Goal: Task Accomplishment & Management: Use online tool/utility

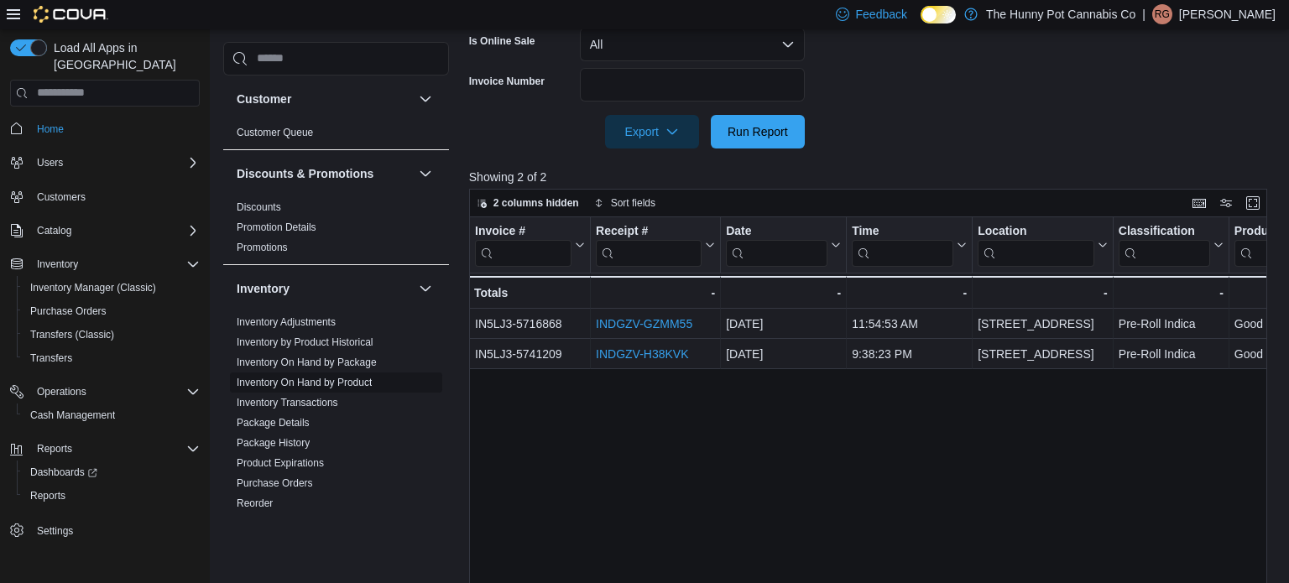
click at [300, 389] on span "Inventory On Hand by Product" at bounding box center [336, 383] width 212 height 20
click at [300, 383] on link "Inventory On Hand by Product" at bounding box center [304, 383] width 135 height 12
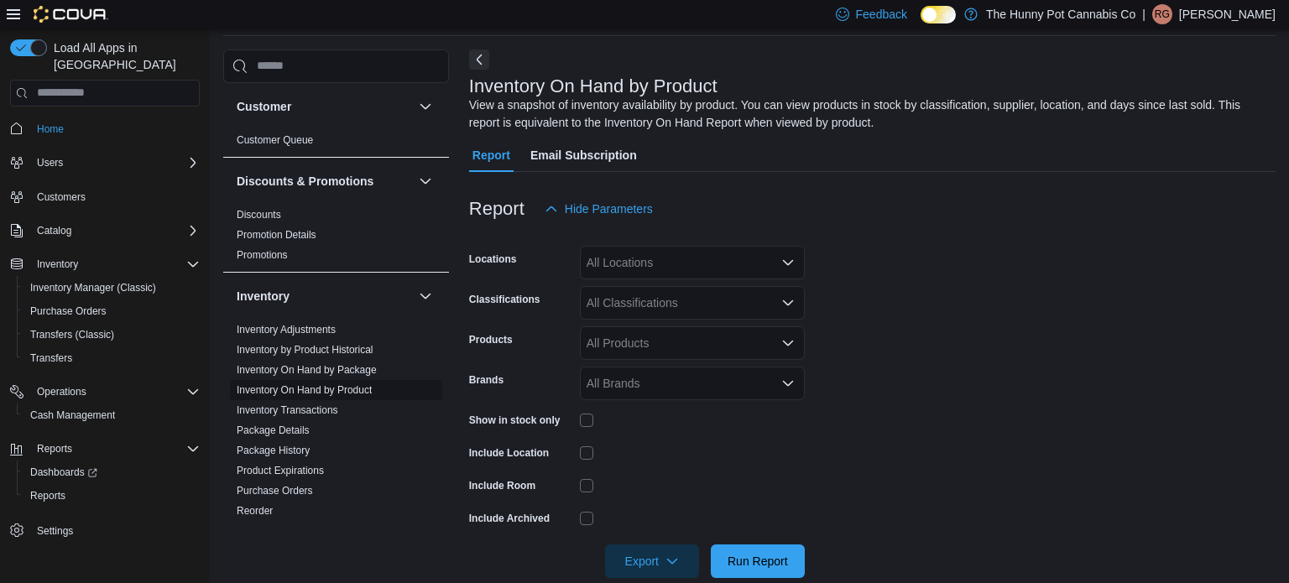
scroll to position [56, 0]
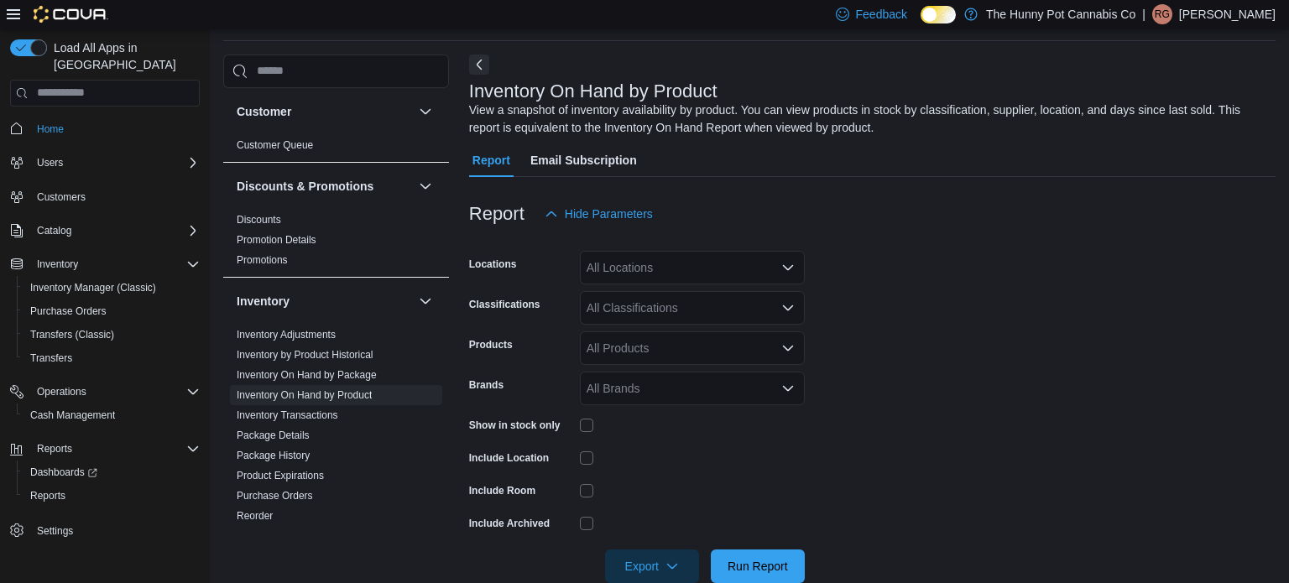
click at [656, 259] on div "All Locations" at bounding box center [692, 268] width 225 height 34
type input "***"
click at [664, 300] on span "[STREET_ADDRESS]" at bounding box center [674, 296] width 116 height 17
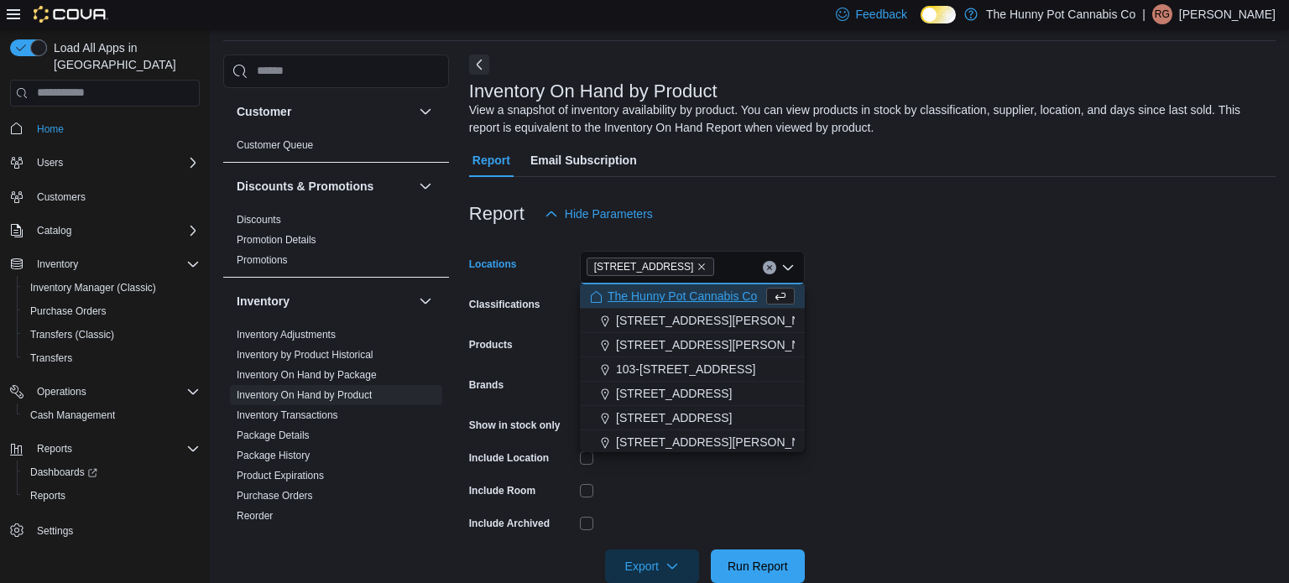
click at [958, 303] on form "Locations [STREET_ADDRESS][PERSON_NAME] Selected. 145 Silver Reign Dr. Press Ba…" at bounding box center [872, 407] width 807 height 353
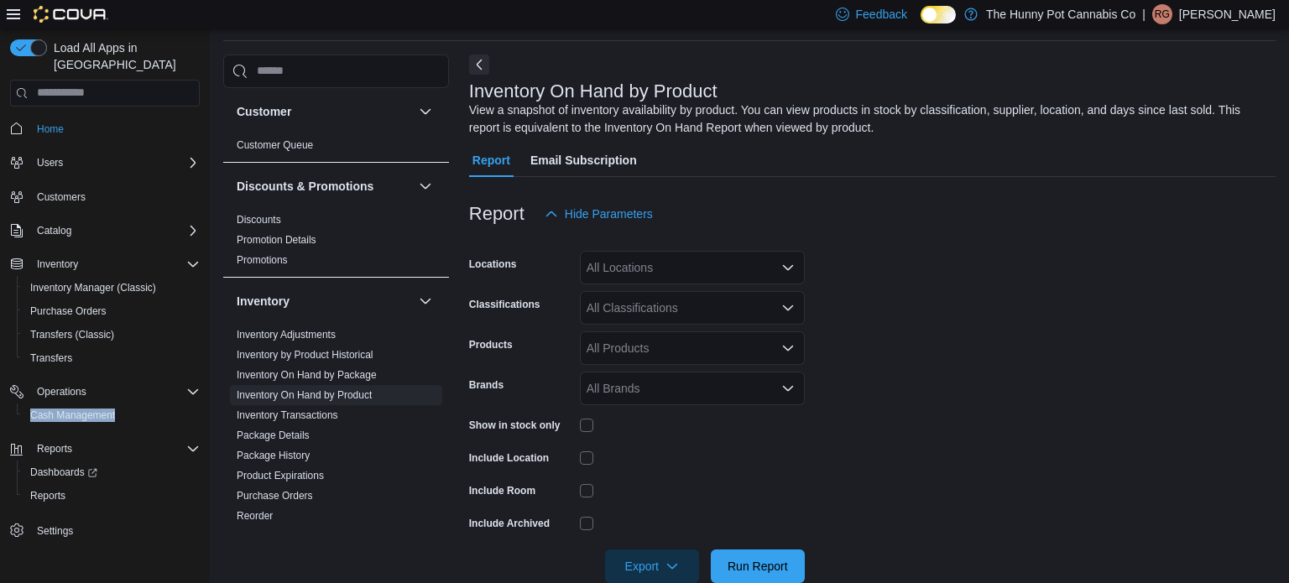
click at [646, 258] on div "All Locations" at bounding box center [692, 268] width 225 height 34
type input "***"
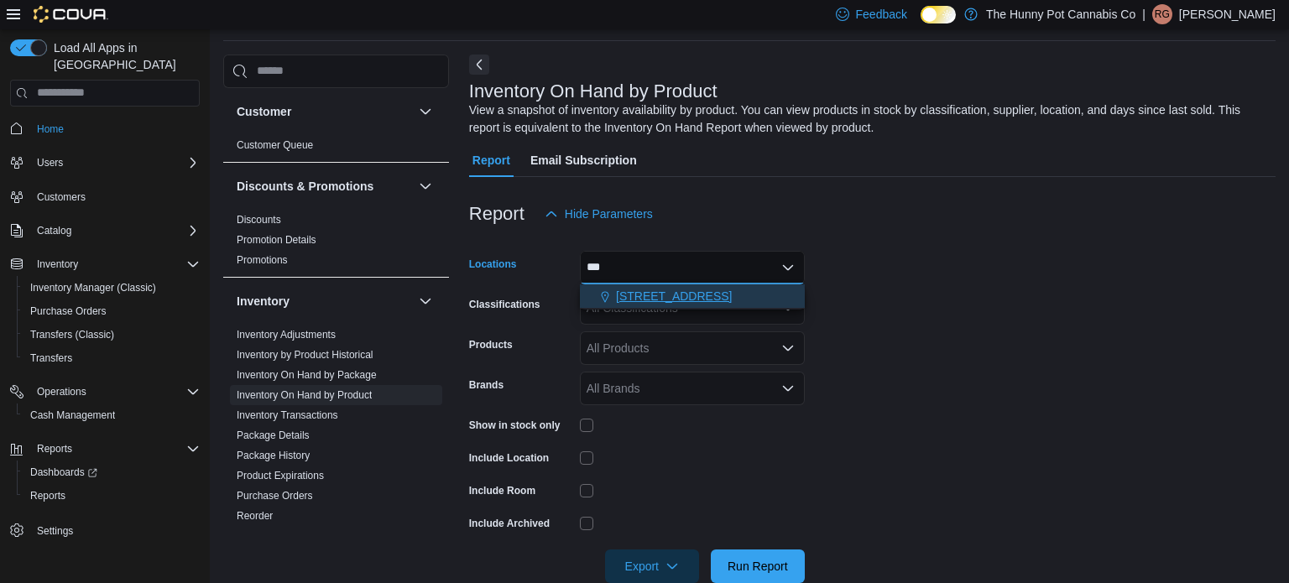
click at [662, 293] on span "[STREET_ADDRESS]" at bounding box center [674, 296] width 116 height 17
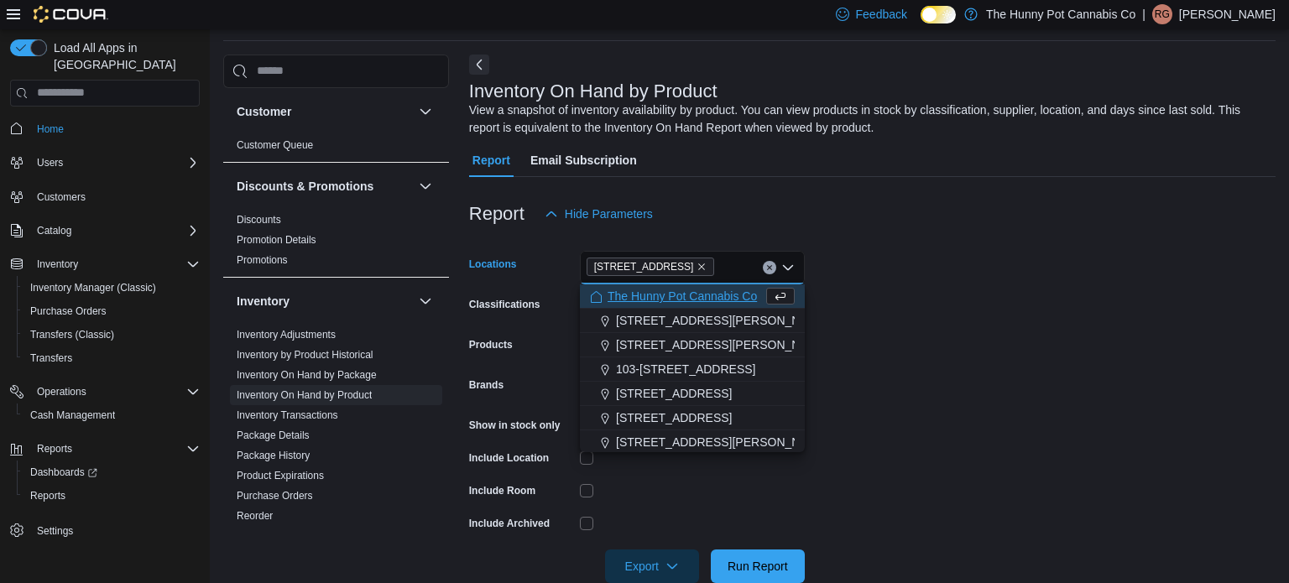
click at [938, 307] on form "Locations [STREET_ADDRESS][PERSON_NAME] Selected. 145 Silver Reign Dr. Press Ba…" at bounding box center [872, 407] width 807 height 353
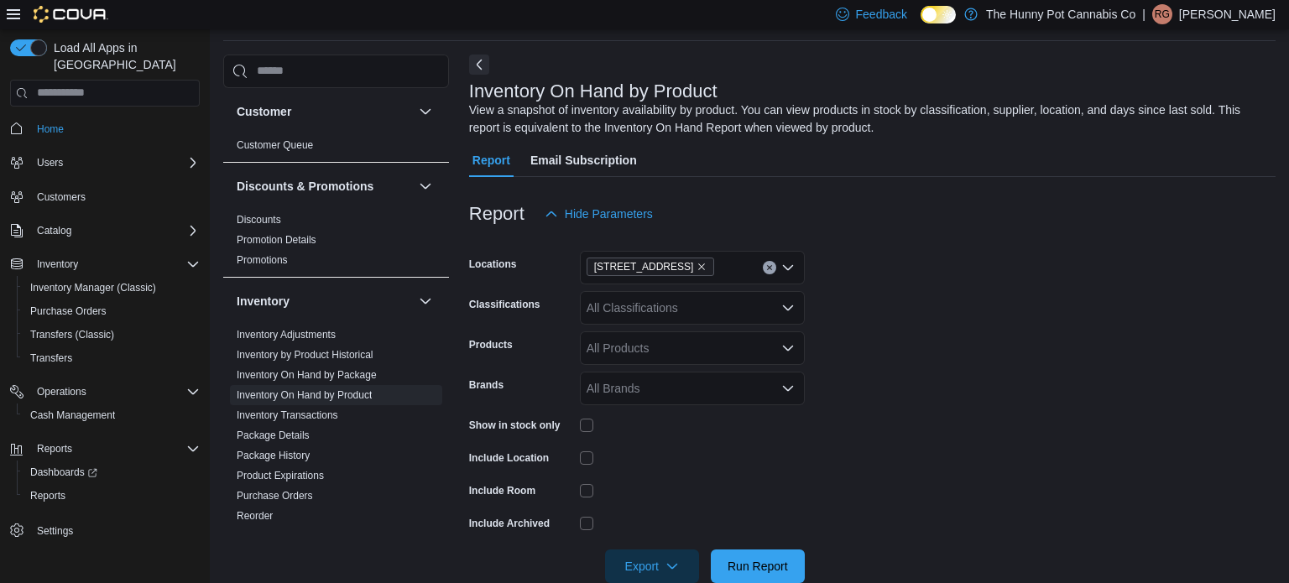
scroll to position [89, 0]
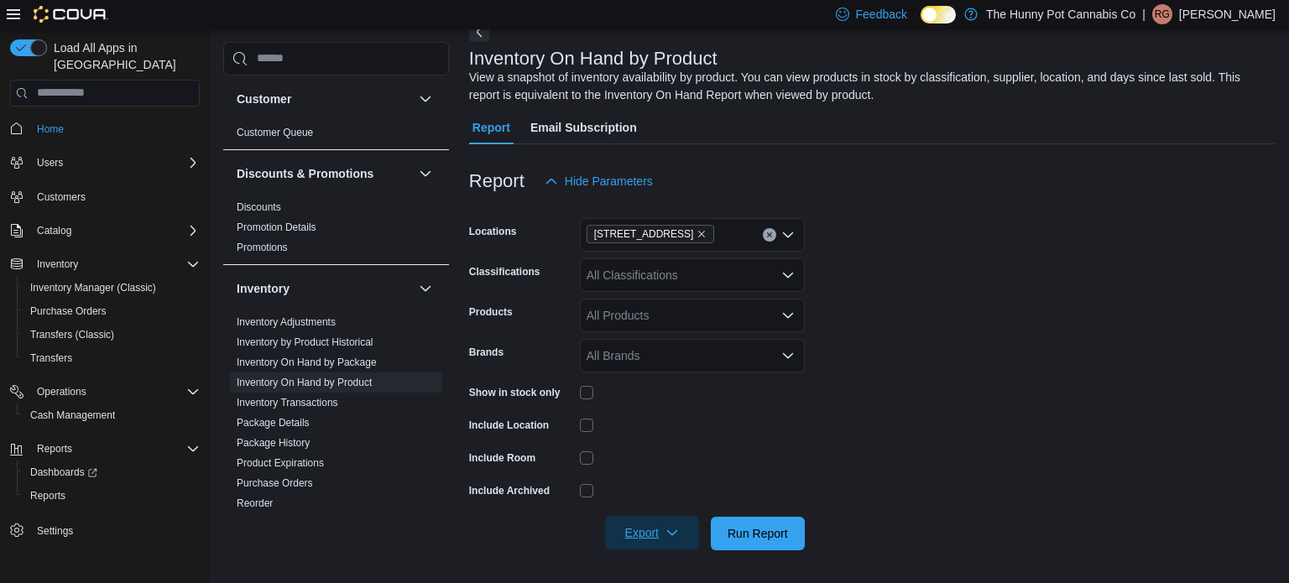
click at [658, 535] on span "Export" at bounding box center [652, 533] width 74 height 34
click at [677, 426] on span "Export to Excel" at bounding box center [655, 430] width 76 height 13
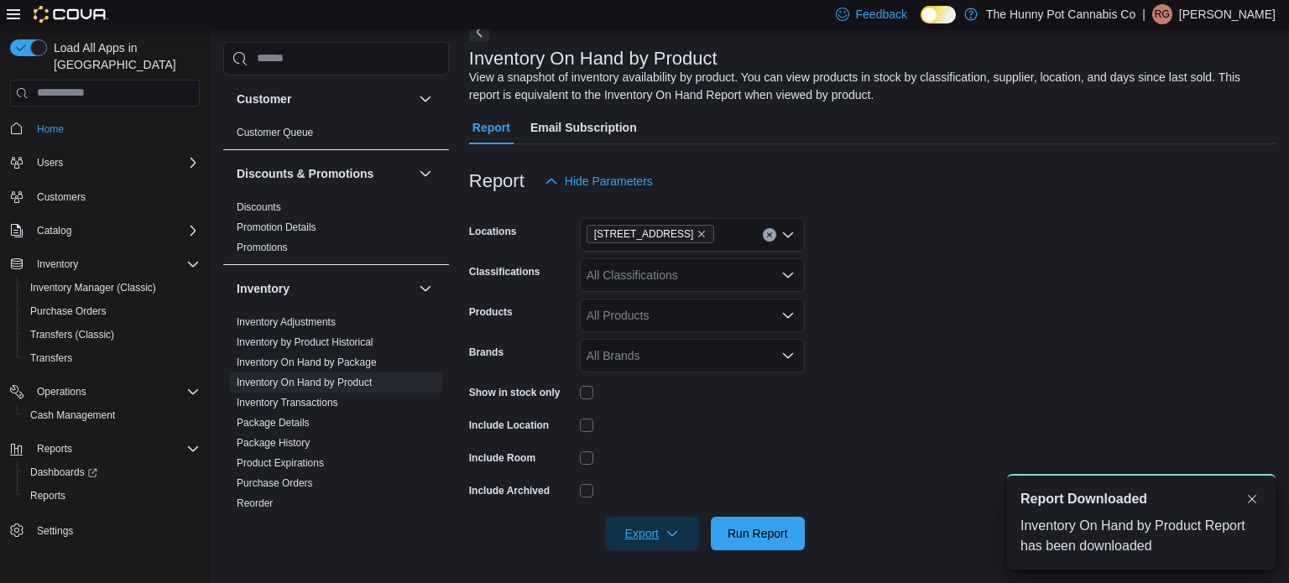
scroll to position [0, 0]
